Goal: Information Seeking & Learning: Learn about a topic

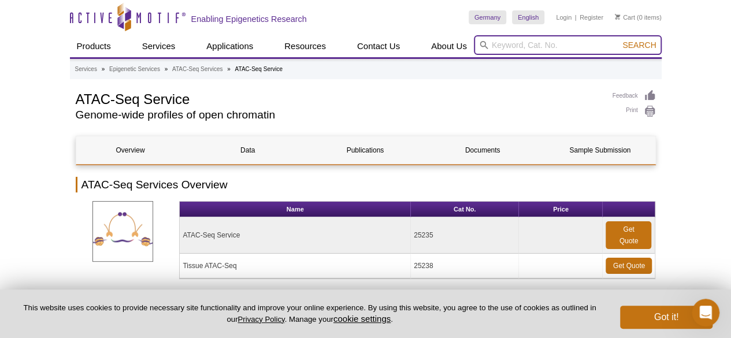
click at [557, 44] on input "search" at bounding box center [568, 45] width 188 height 20
type input "nuclear extract"
click at [619, 40] on button "Search" at bounding box center [639, 45] width 40 height 10
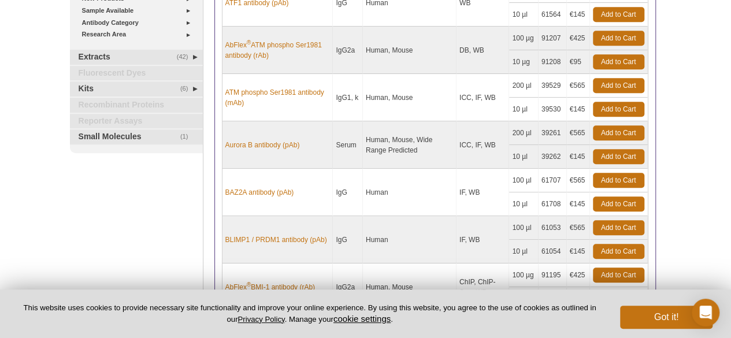
scroll to position [358, 0]
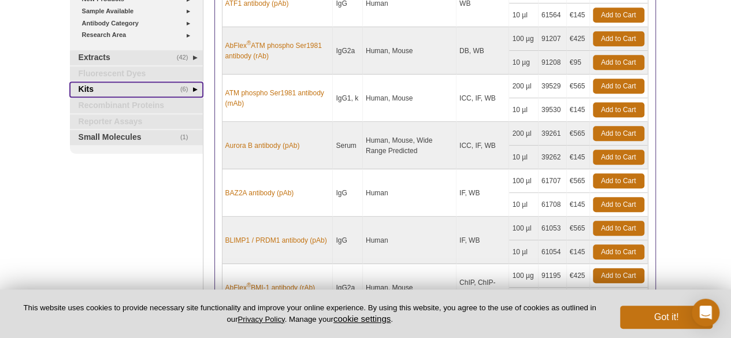
click at [92, 88] on link "(6) Kits" at bounding box center [136, 89] width 133 height 15
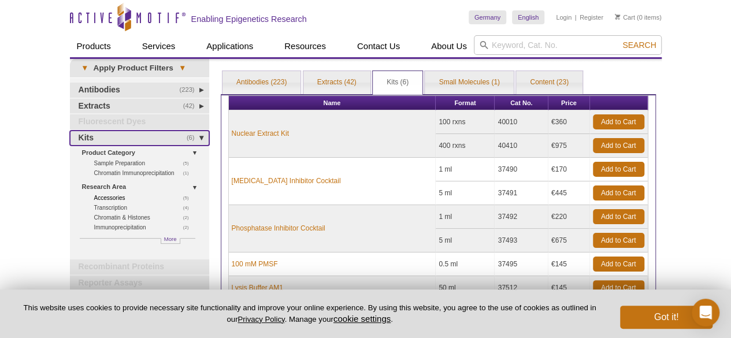
scroll to position [1, 0]
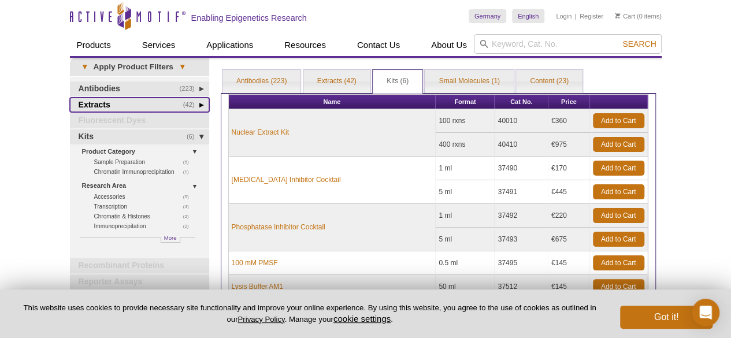
click at [97, 104] on link "(42) Extracts" at bounding box center [139, 105] width 139 height 15
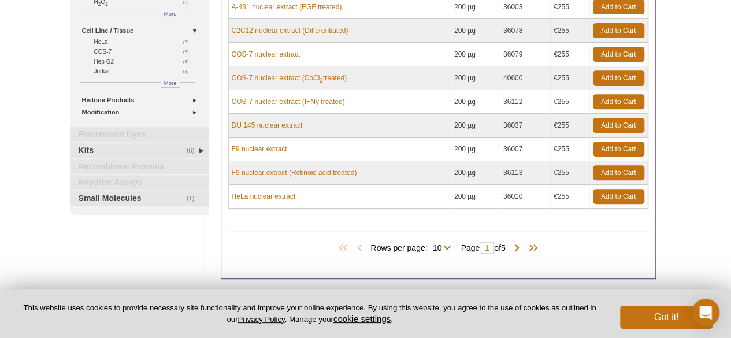
scroll to position [214, 0]
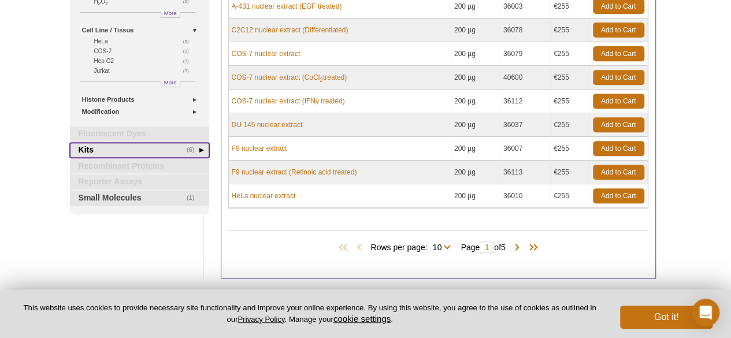
click at [105, 147] on link "(6) Kits" at bounding box center [139, 150] width 139 height 15
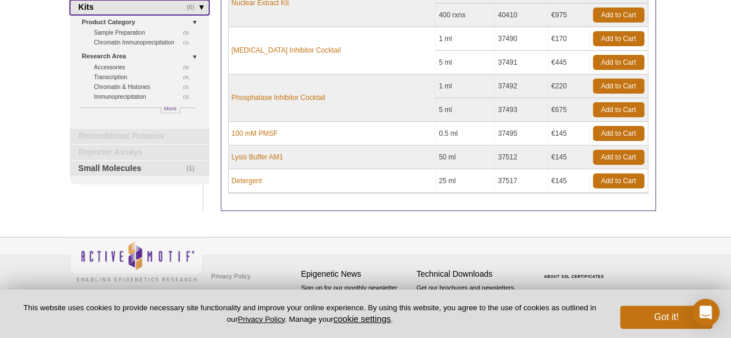
scroll to position [112, 0]
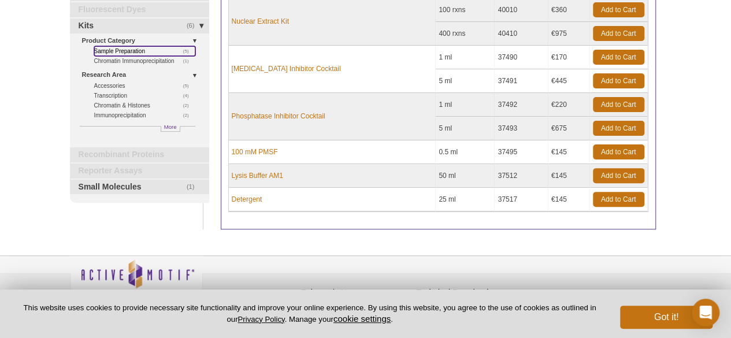
click at [112, 47] on link "(5) Sample Preparation" at bounding box center [144, 51] width 101 height 10
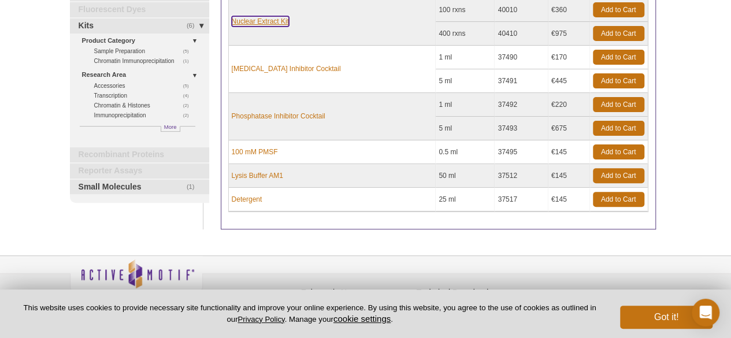
click at [261, 19] on link "Nuclear Extract Kit" at bounding box center [260, 21] width 57 height 10
